Goal: Book appointment/travel/reservation

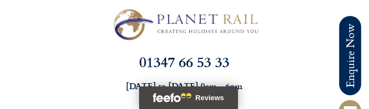
click at [246, 102] on p "[DATE] to [DATE] 9am – 6pm [DATE] 9am – 3pm" at bounding box center [184, 93] width 333 height 26
click at [236, 88] on button "Reviews" at bounding box center [188, 97] width 99 height 23
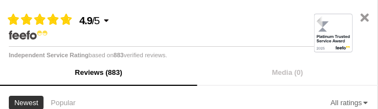
click at [361, 18] on icon "Close slideout" at bounding box center [364, 17] width 13 height 13
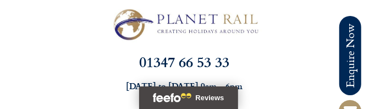
scroll to position [55, 0]
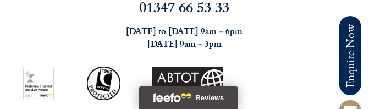
drag, startPoint x: 232, startPoint y: 90, endPoint x: 139, endPoint y: 61, distance: 97.5
click at [134, 61] on div "01347 66 53 33 [DATE] to [DATE] 9am – 6pm [DATE] 9am – 3pm" at bounding box center [184, 50] width 369 height 112
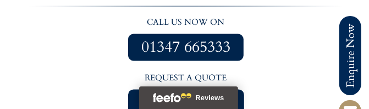
scroll to position [716, 0]
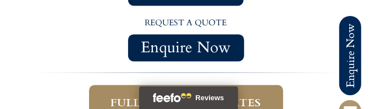
click at [198, 85] on link "Full itinerary & dates" at bounding box center [186, 103] width 194 height 36
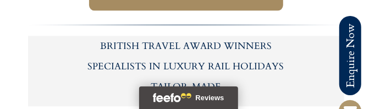
scroll to position [771, 0]
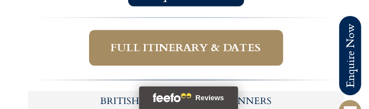
click at [178, 41] on span "Full itinerary & dates" at bounding box center [186, 48] width 150 height 14
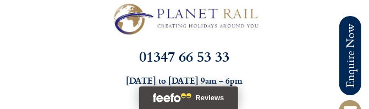
scroll to position [0, 0]
